Goal: Entertainment & Leisure: Consume media (video, audio)

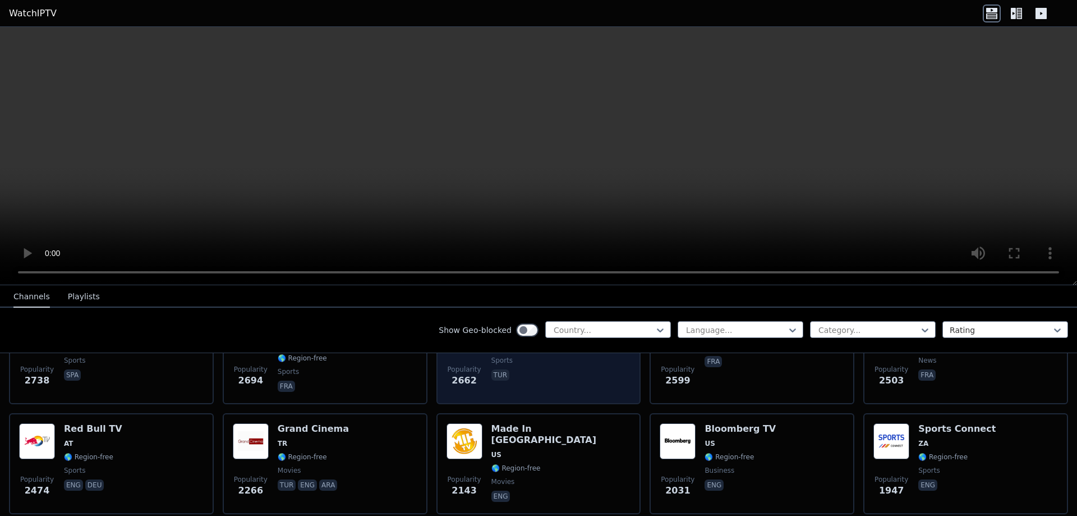
scroll to position [353, 0]
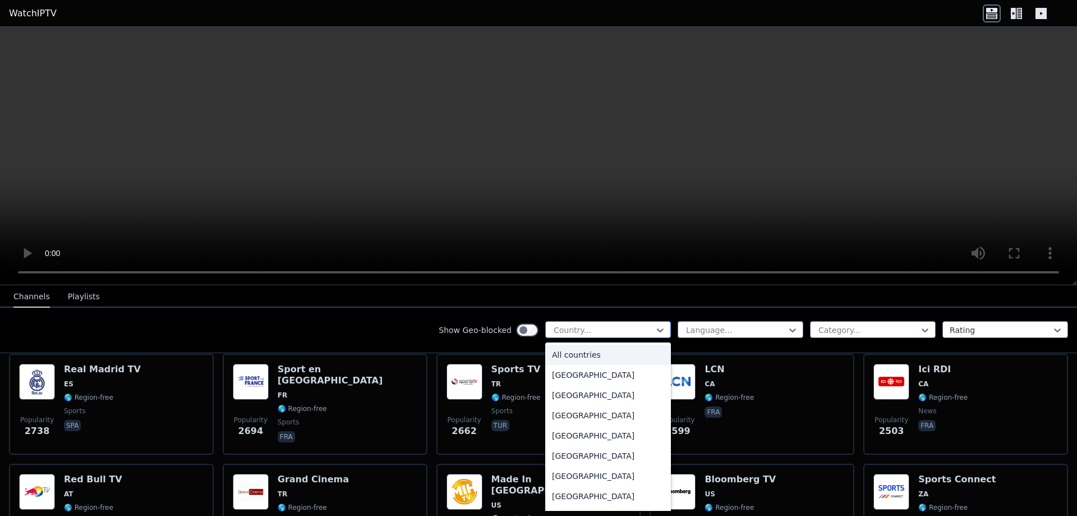
click at [588, 328] on div at bounding box center [604, 329] width 102 height 11
type input "**"
click at [574, 475] on div "Bangladesh" at bounding box center [608, 476] width 126 height 20
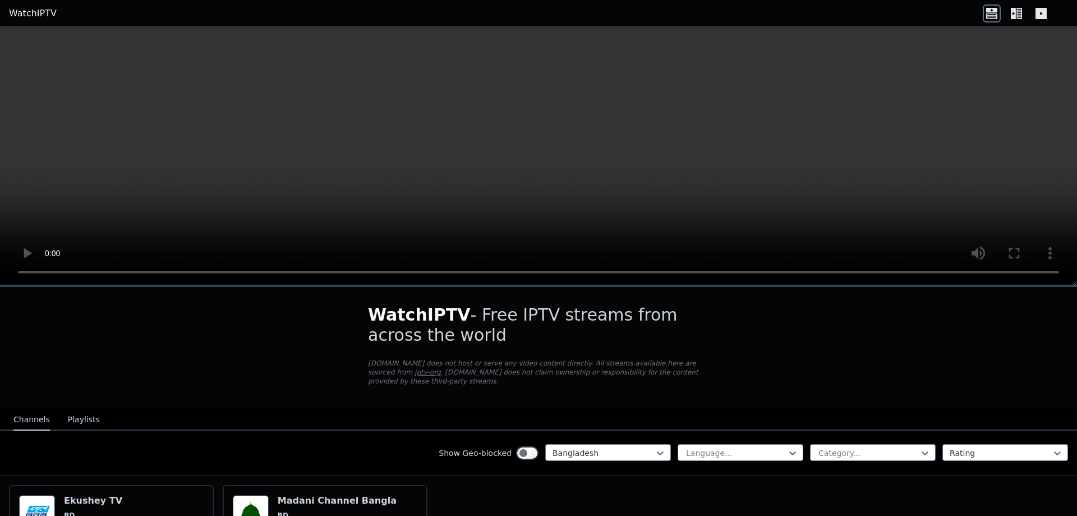
scroll to position [108, 0]
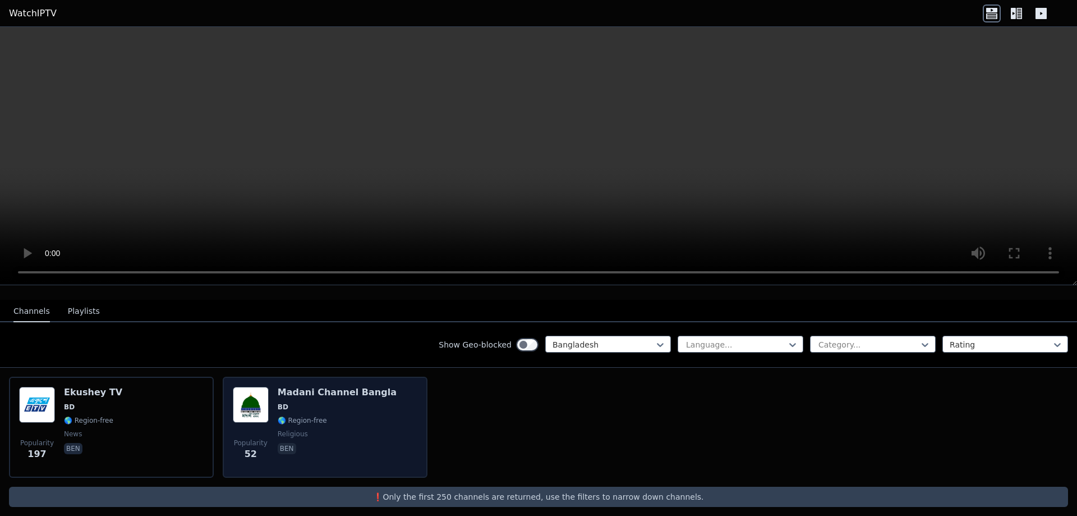
click at [366, 429] on span "religious" at bounding box center [337, 433] width 119 height 9
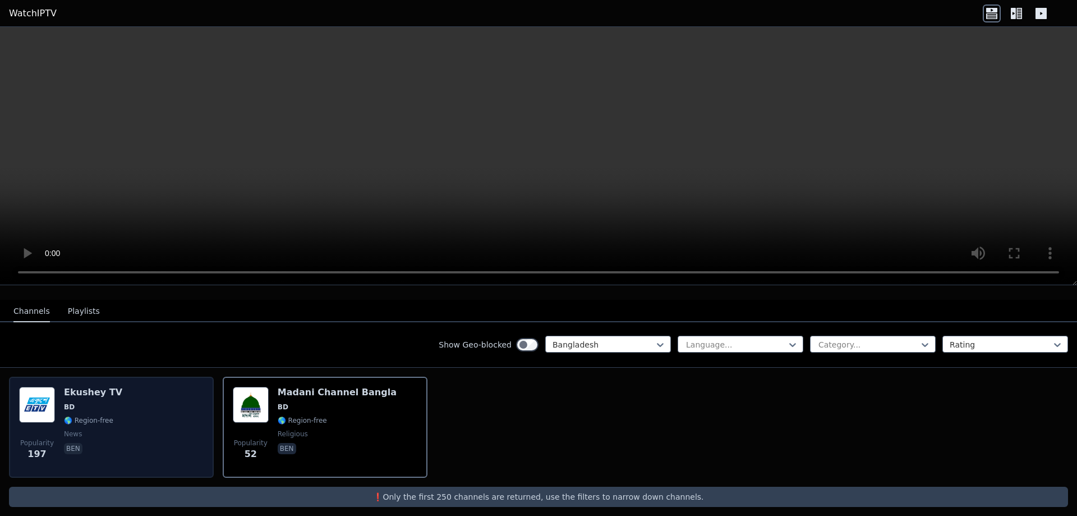
click at [144, 419] on div "Popularity 197 Ekushey TV BD 🌎 Region-free news ben" at bounding box center [111, 427] width 185 height 81
click at [130, 416] on div "Popularity 197 Ekushey TV BD 🌎 Region-free news ben" at bounding box center [111, 427] width 185 height 81
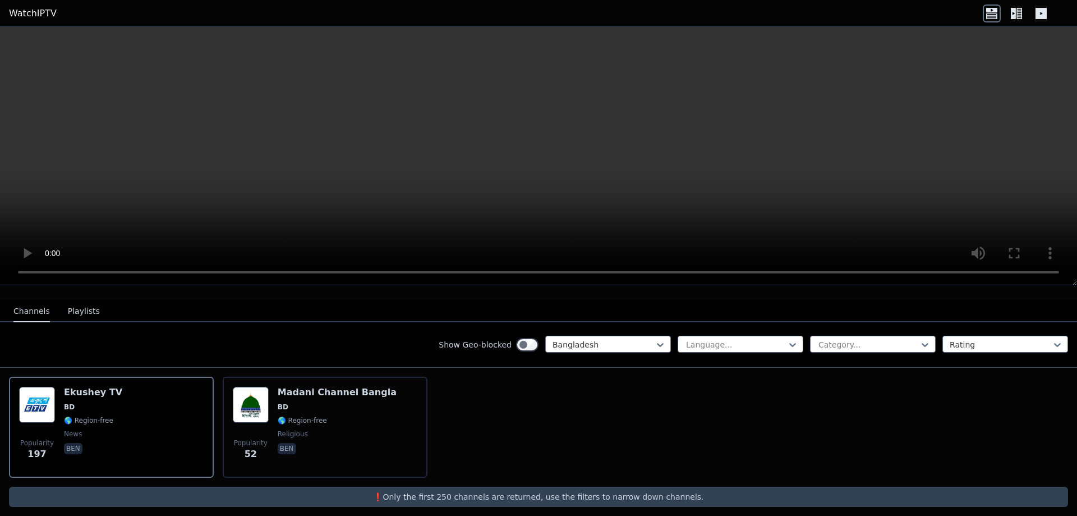
click at [68, 301] on button "Playlists" at bounding box center [84, 311] width 32 height 21
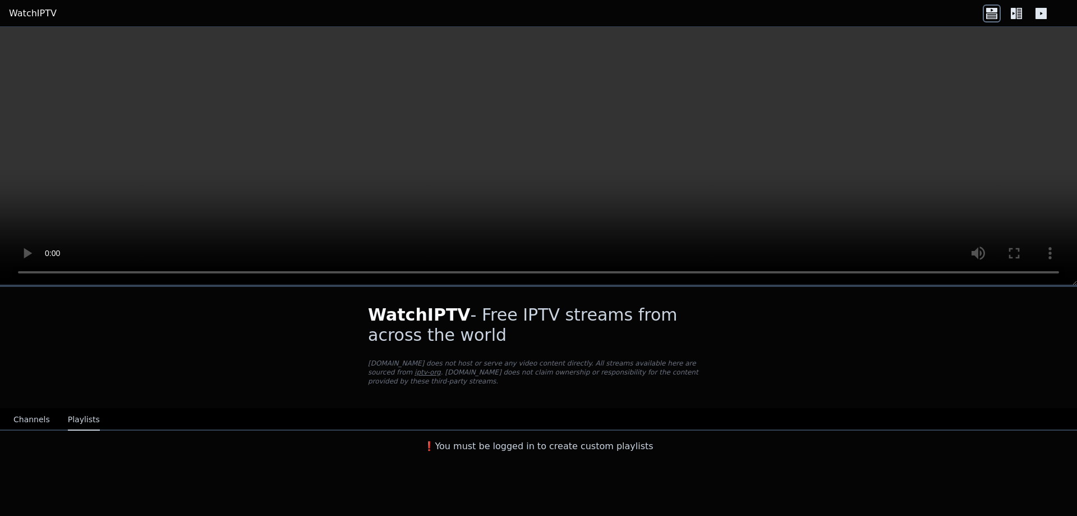
click at [38, 409] on button "Channels" at bounding box center [31, 419] width 36 height 21
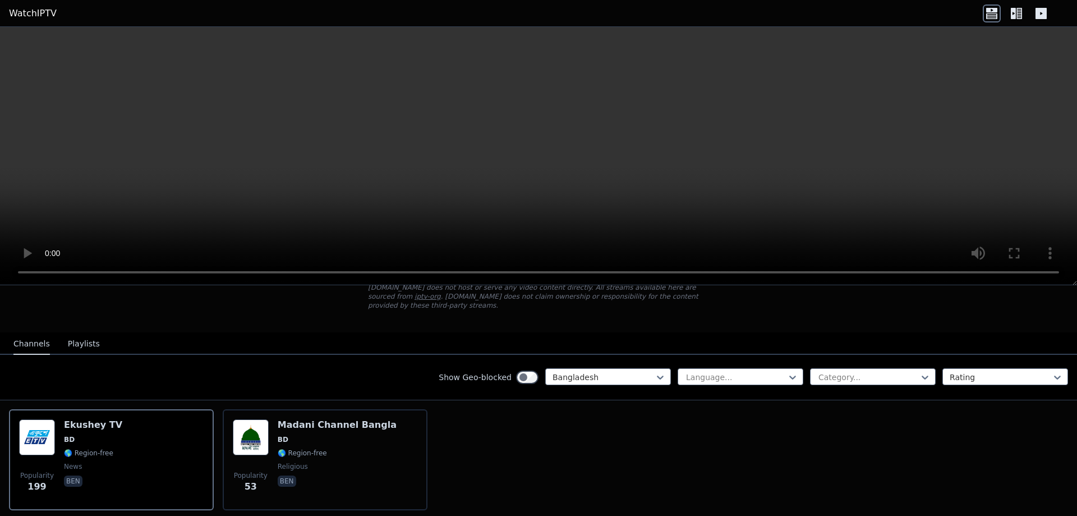
scroll to position [108, 0]
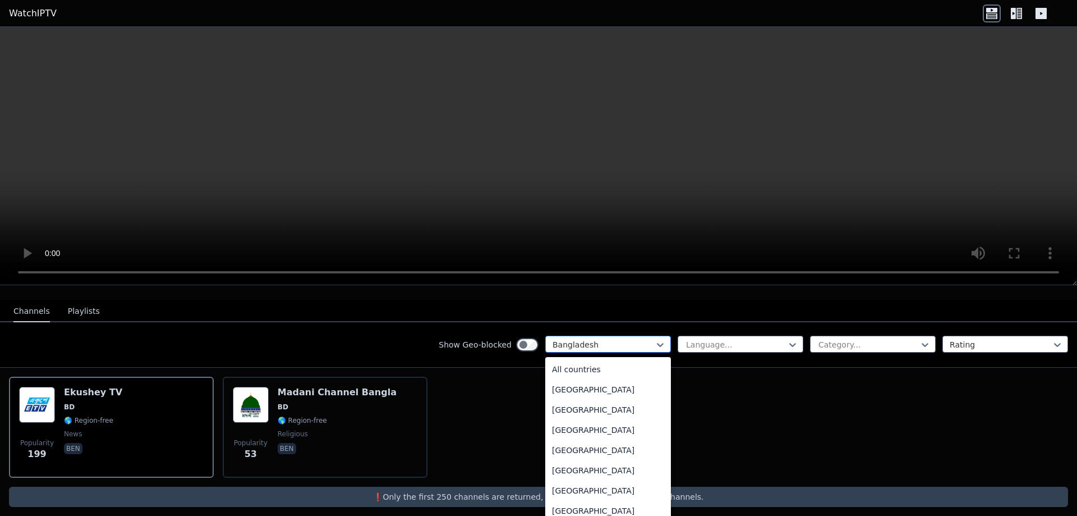
click at [592, 339] on div at bounding box center [604, 344] width 102 height 11
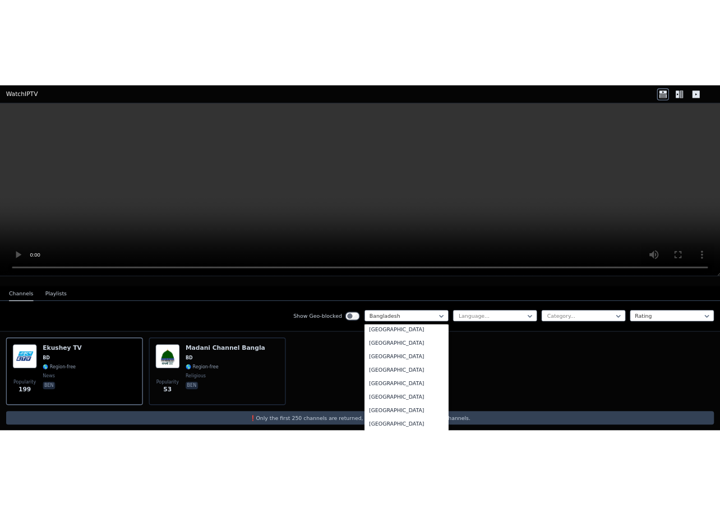
scroll to position [1204, 0]
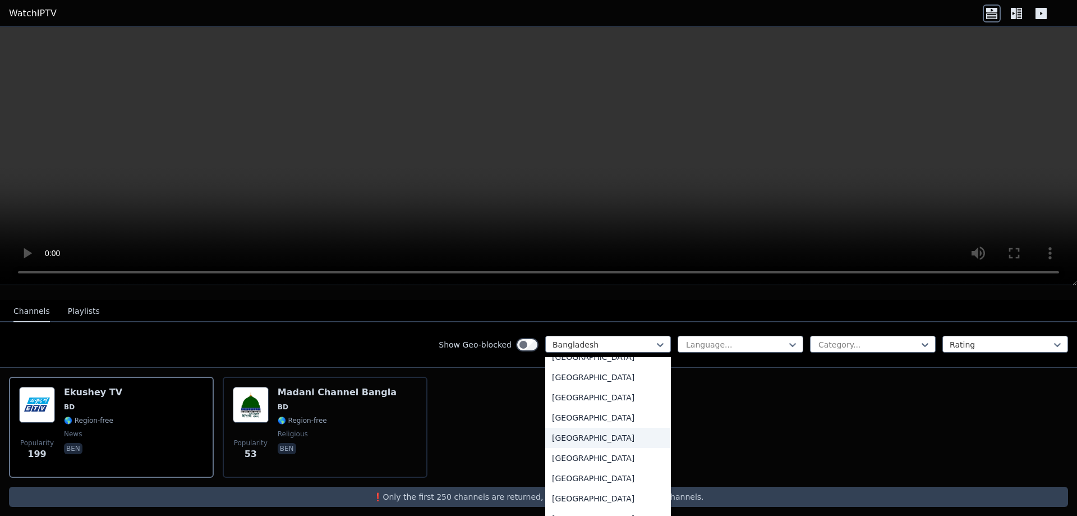
click at [492, 438] on div "Popularity 199 Ekushey TV BD 🌎 Region-free news ben Popularity 53 Madani Channe…" at bounding box center [538, 426] width 1077 height 119
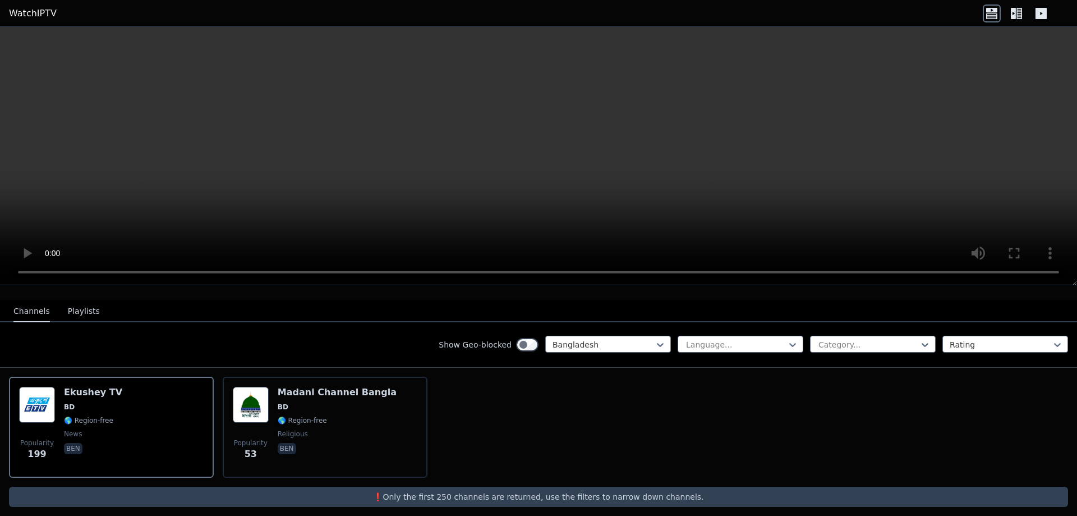
click at [747, 404] on div "Popularity 199 Ekushey TV BD 🌎 Region-free news ben Popularity 53 Madani Channe…" at bounding box center [538, 426] width 1077 height 119
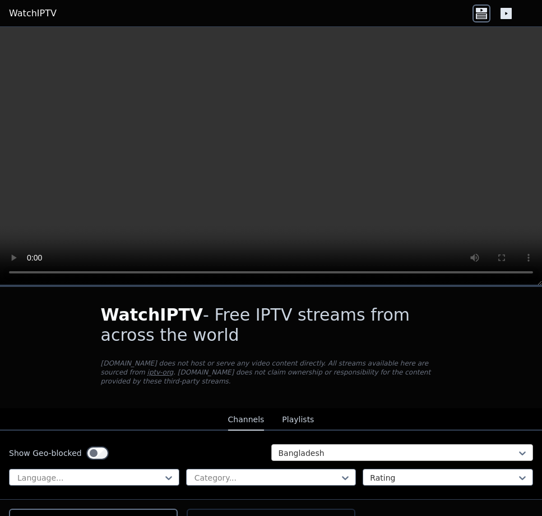
click at [333, 447] on div at bounding box center [398, 452] width 239 height 11
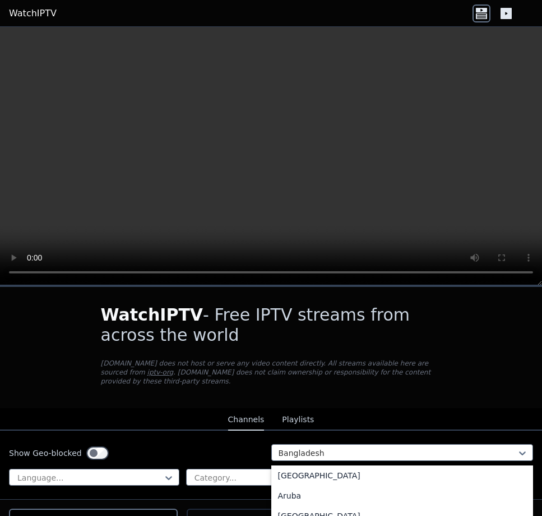
scroll to position [71, 0]
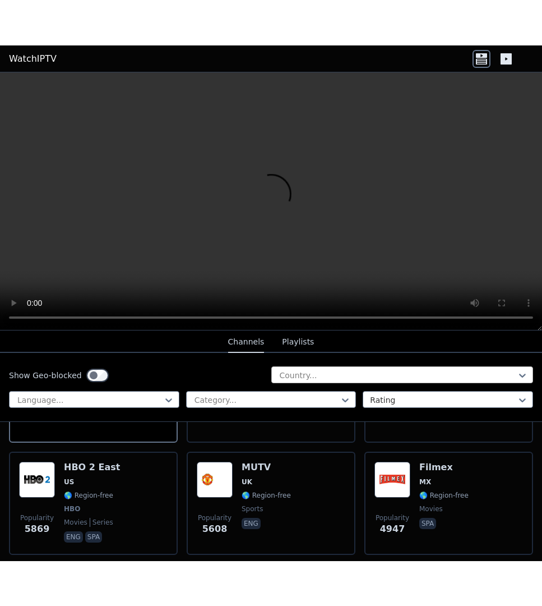
scroll to position [424, 0]
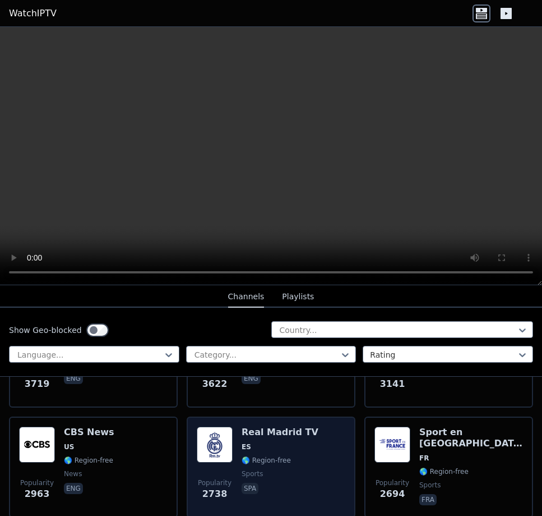
click at [285, 442] on span "ES" at bounding box center [280, 446] width 77 height 9
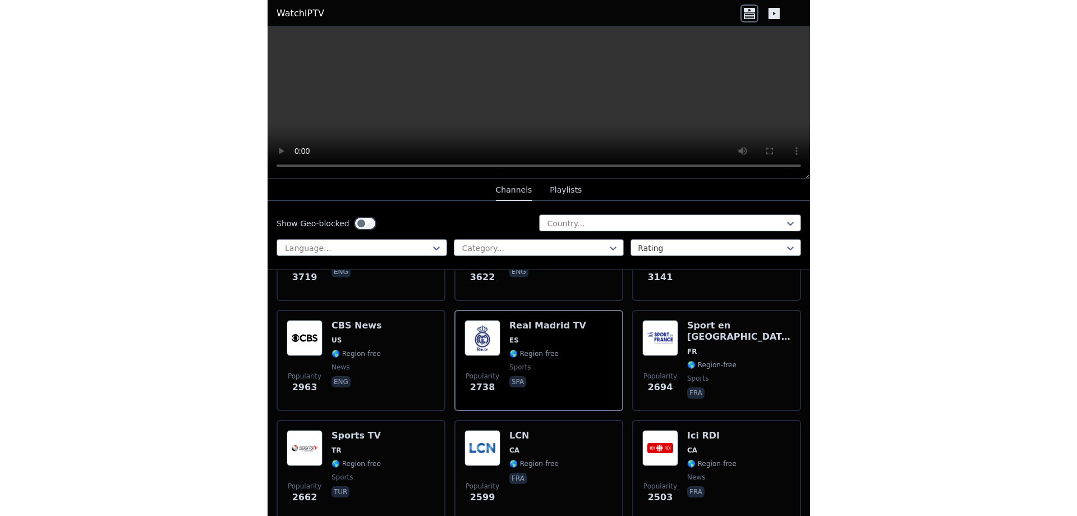
scroll to position [291, 0]
